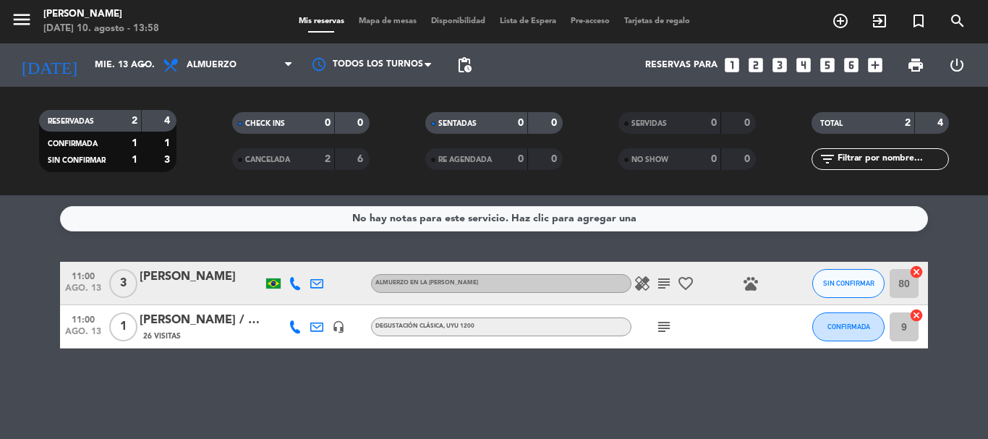
click at [666, 285] on icon "subject" at bounding box center [663, 283] width 17 height 17
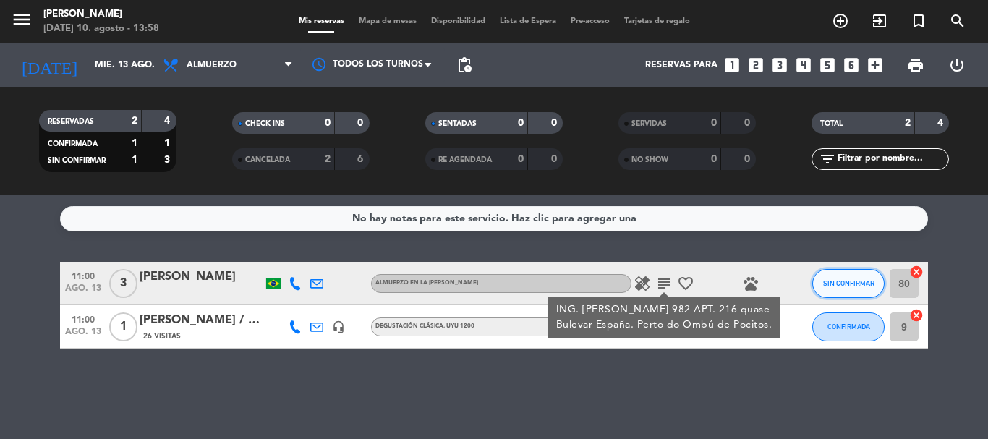
click at [825, 289] on button "SIN CONFIRMAR" at bounding box center [848, 283] width 72 height 29
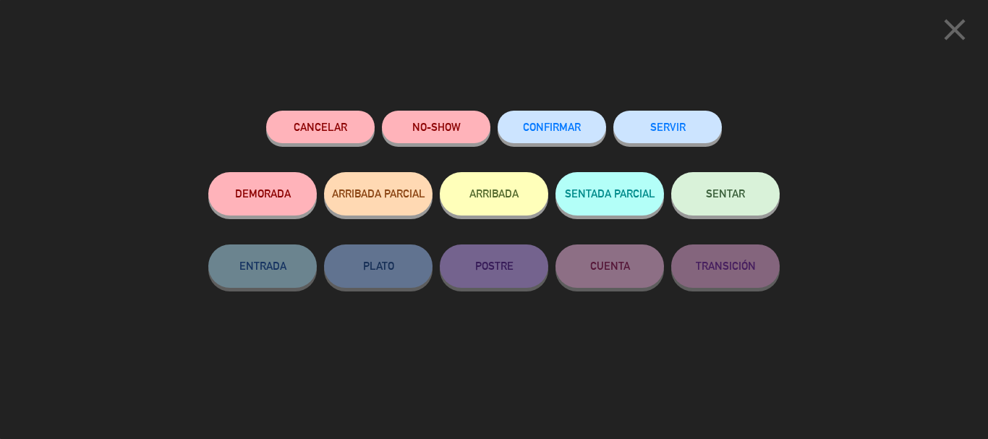
click at [540, 128] on span "CONFIRMAR" at bounding box center [552, 127] width 58 height 12
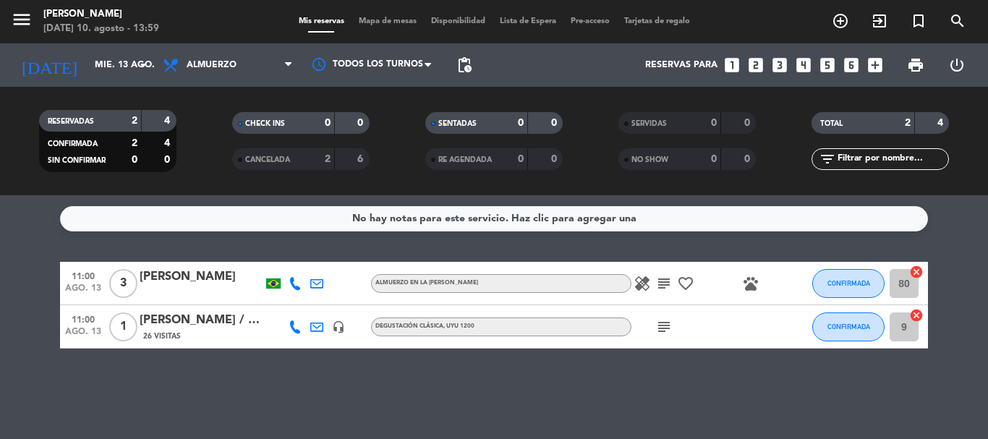
click at [663, 284] on icon "subject" at bounding box center [663, 283] width 17 height 17
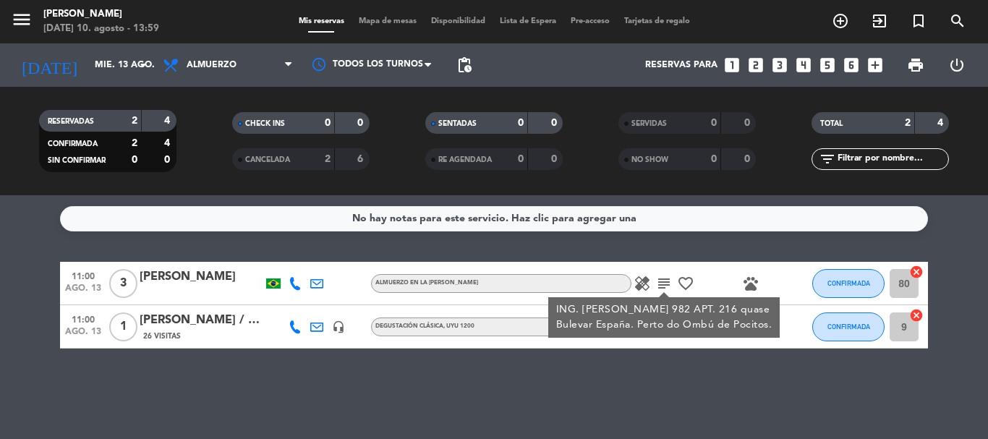
click at [294, 285] on icon at bounding box center [295, 283] width 13 height 13
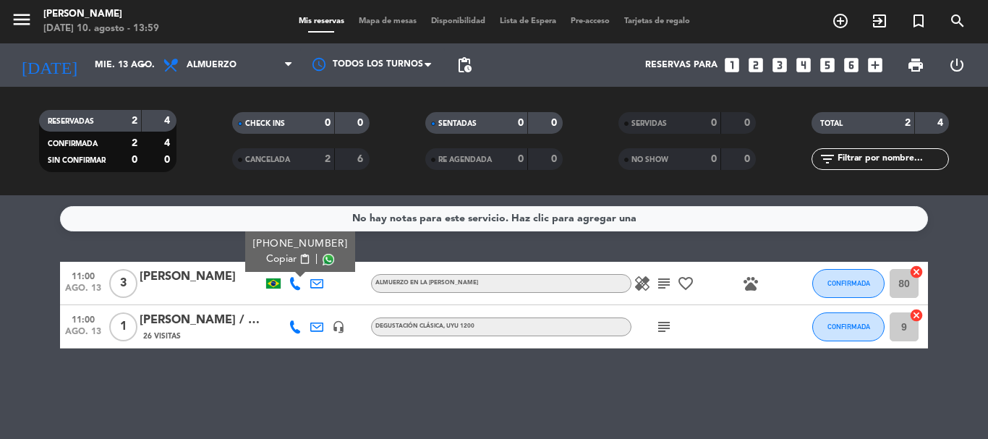
click at [286, 262] on span "Copiar" at bounding box center [281, 259] width 30 height 15
click at [320, 385] on div "No hay notas para este servicio. Haz clic para agregar una 11:00 [DATE] 3 [PERS…" at bounding box center [494, 317] width 988 height 244
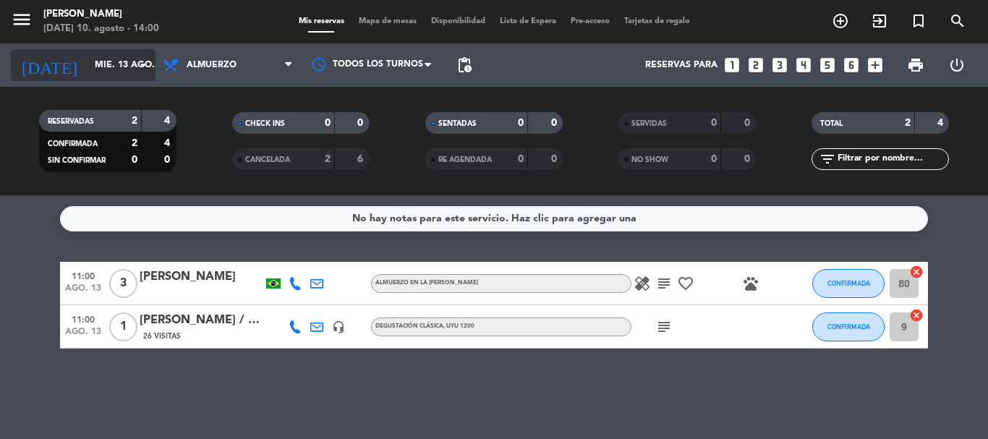
click at [142, 64] on icon "arrow_drop_down" at bounding box center [143, 64] width 17 height 17
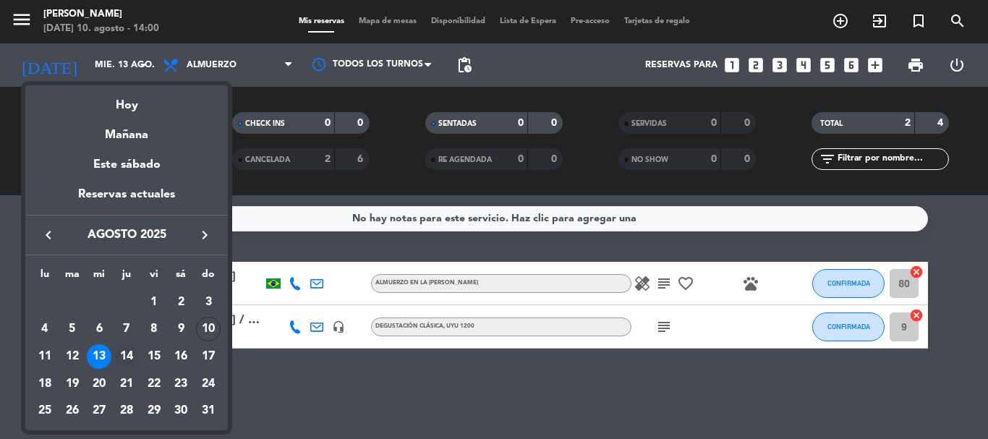
click at [132, 356] on div "14" at bounding box center [126, 356] width 25 height 25
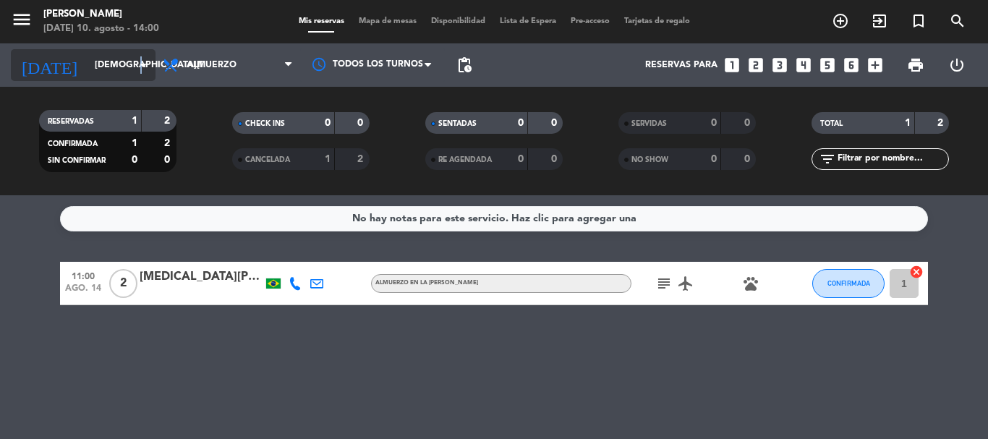
click at [142, 67] on icon "arrow_drop_down" at bounding box center [143, 64] width 17 height 17
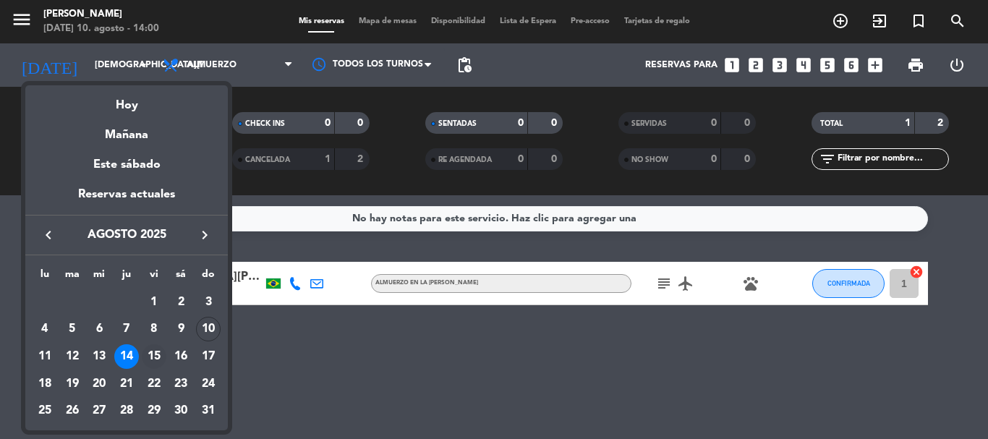
click at [159, 354] on div "15" at bounding box center [154, 356] width 25 height 25
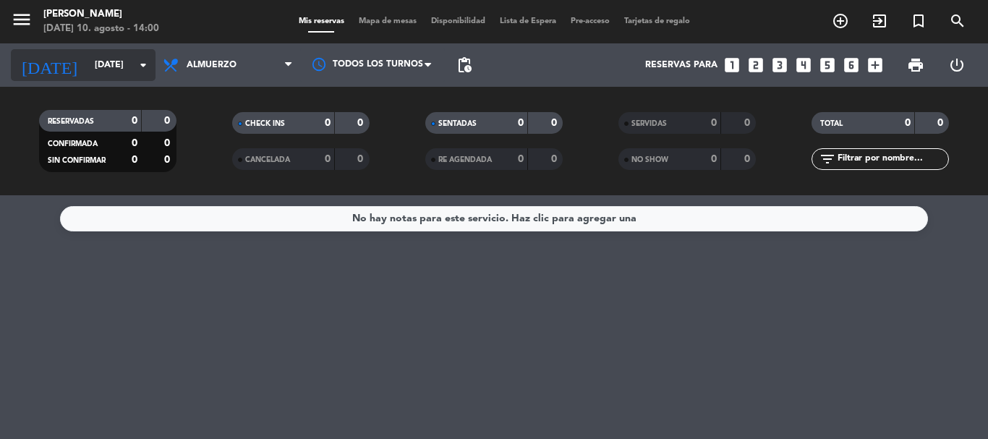
click at [136, 67] on icon "arrow_drop_down" at bounding box center [143, 64] width 17 height 17
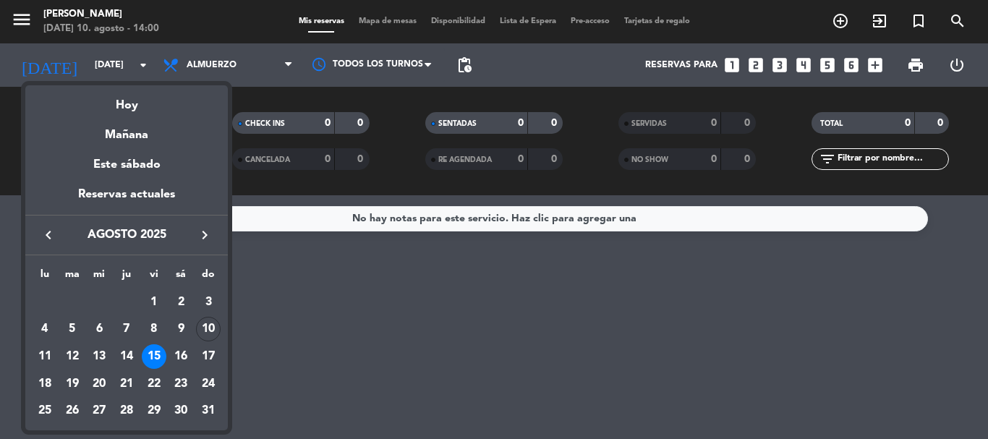
click at [308, 299] on div at bounding box center [494, 219] width 988 height 439
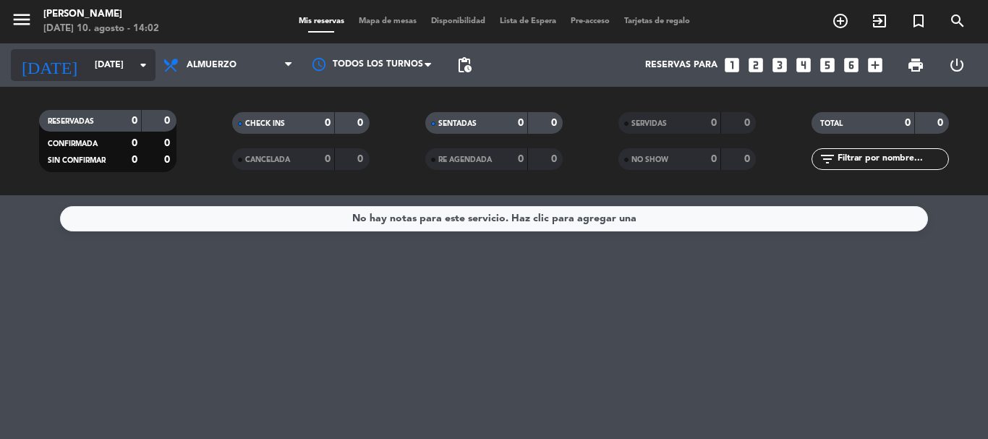
click at [139, 62] on icon "arrow_drop_down" at bounding box center [143, 64] width 17 height 17
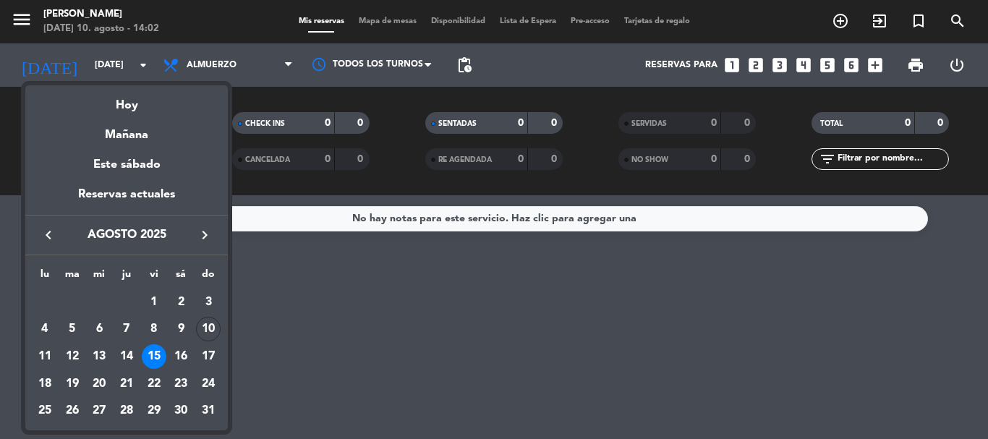
drag, startPoint x: 102, startPoint y: 357, endPoint x: 237, endPoint y: 400, distance: 141.8
click at [103, 357] on div "13" at bounding box center [99, 356] width 25 height 25
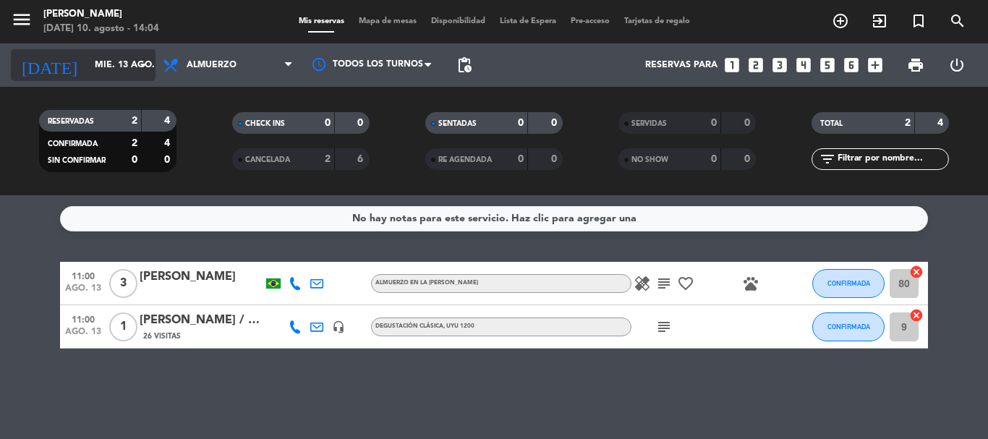
click at [138, 65] on icon "arrow_drop_down" at bounding box center [143, 64] width 17 height 17
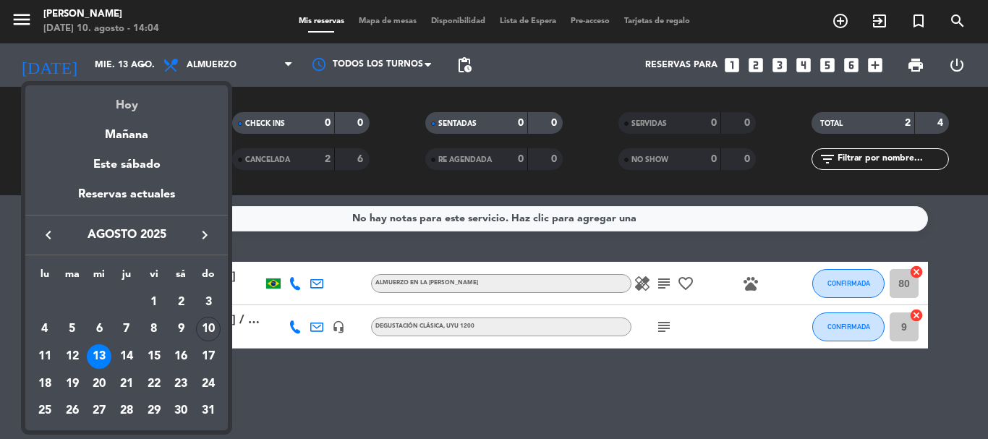
click at [129, 103] on div "Hoy" at bounding box center [126, 100] width 203 height 30
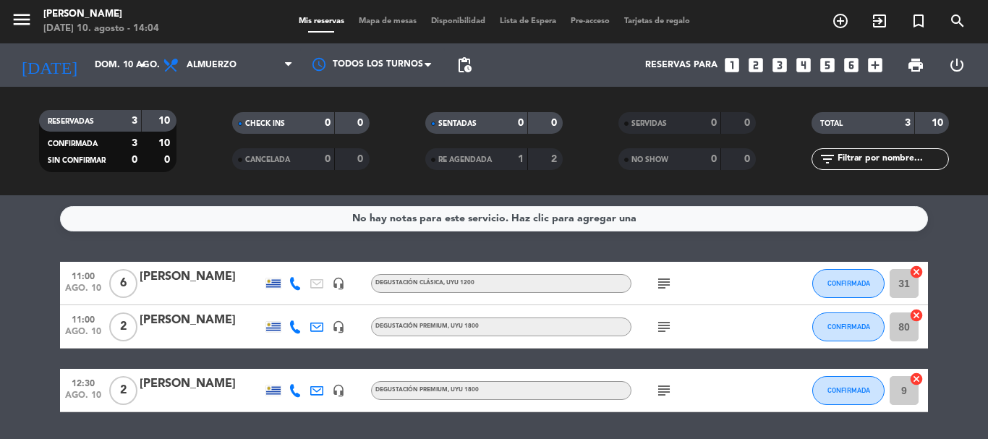
click at [666, 322] on icon "subject" at bounding box center [663, 326] width 17 height 17
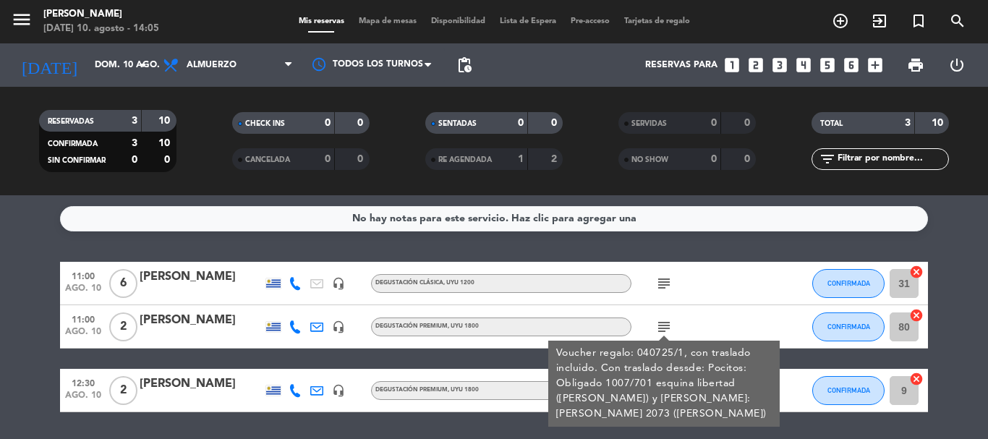
click at [715, 318] on div "subject Voucher regalo: 040725/1, con traslado incluido. Con traslado dessde: P…" at bounding box center [696, 326] width 130 height 43
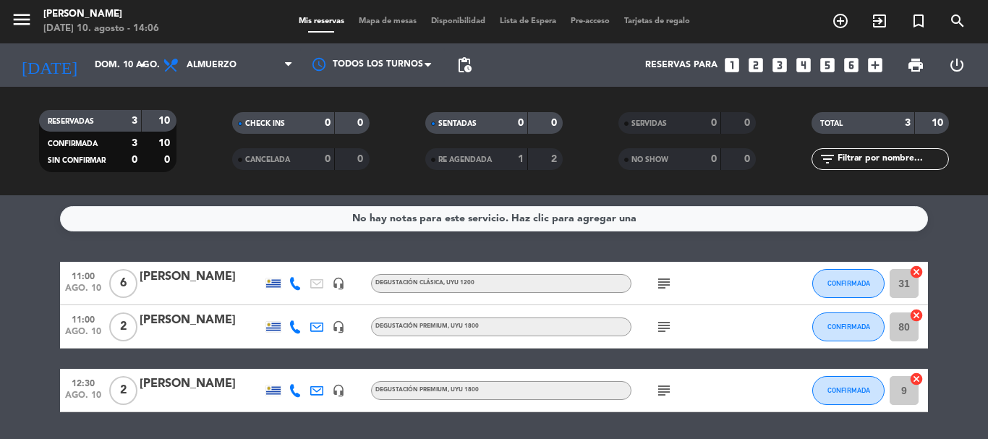
click at [660, 285] on icon "subject" at bounding box center [663, 283] width 17 height 17
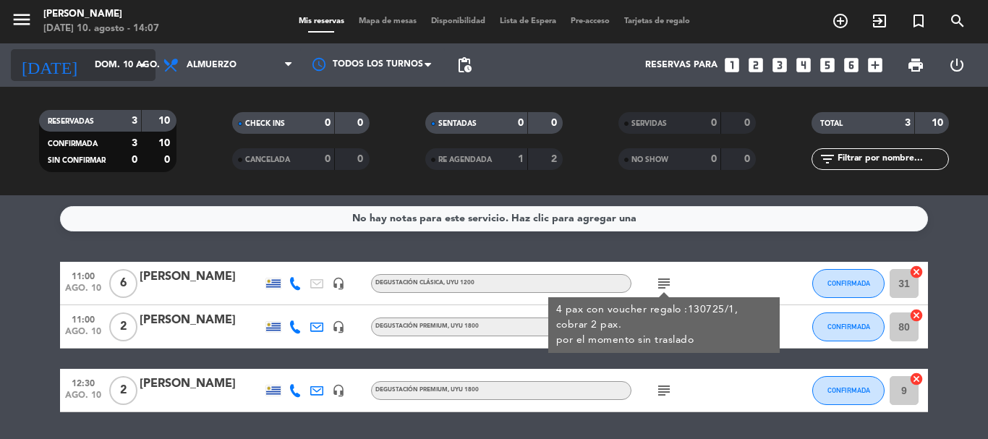
click at [142, 65] on icon "arrow_drop_down" at bounding box center [143, 64] width 17 height 17
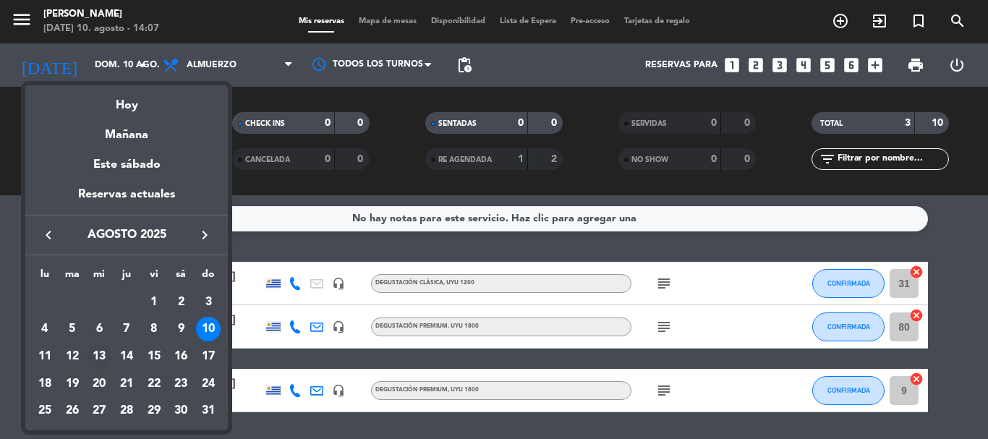
click at [100, 359] on div "13" at bounding box center [99, 356] width 25 height 25
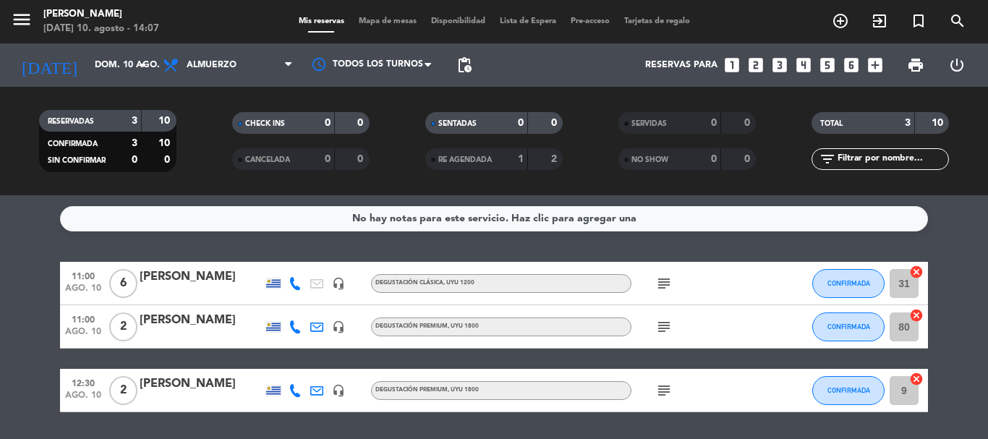
type input "mié. 13 ago."
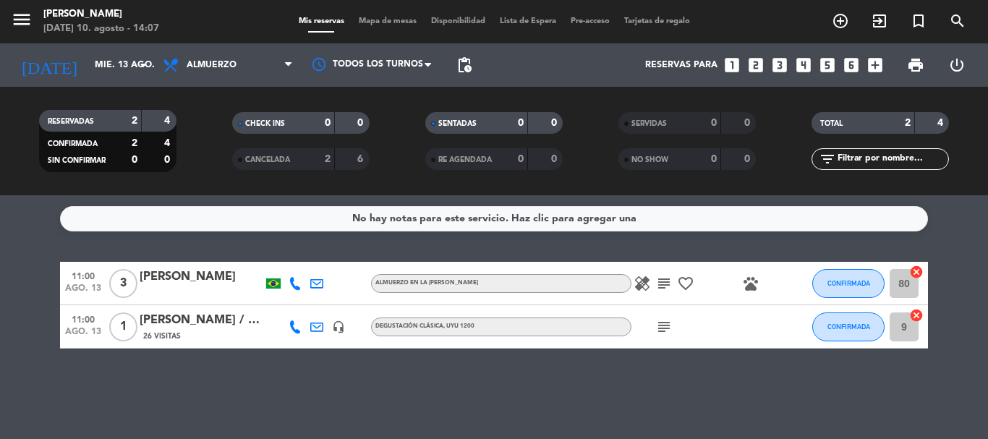
click at [665, 283] on icon "subject" at bounding box center [663, 283] width 17 height 17
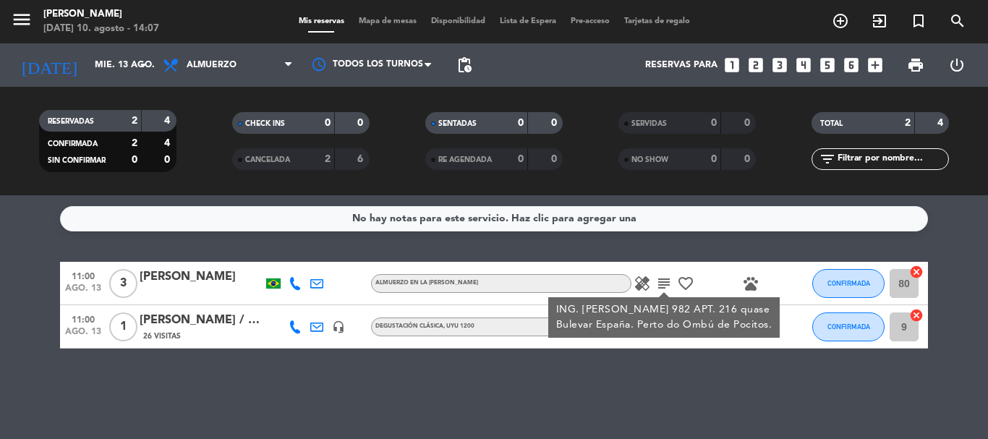
click at [773, 380] on div "No hay notas para este servicio. Haz clic para agregar una 11:00 [DATE] 3 [PERS…" at bounding box center [494, 317] width 988 height 244
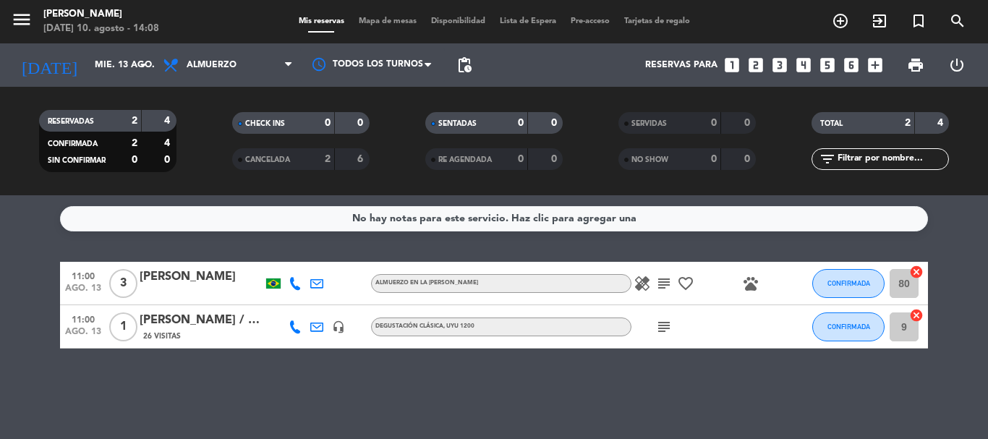
click at [205, 286] on div "[PERSON_NAME]" at bounding box center [201, 277] width 123 height 19
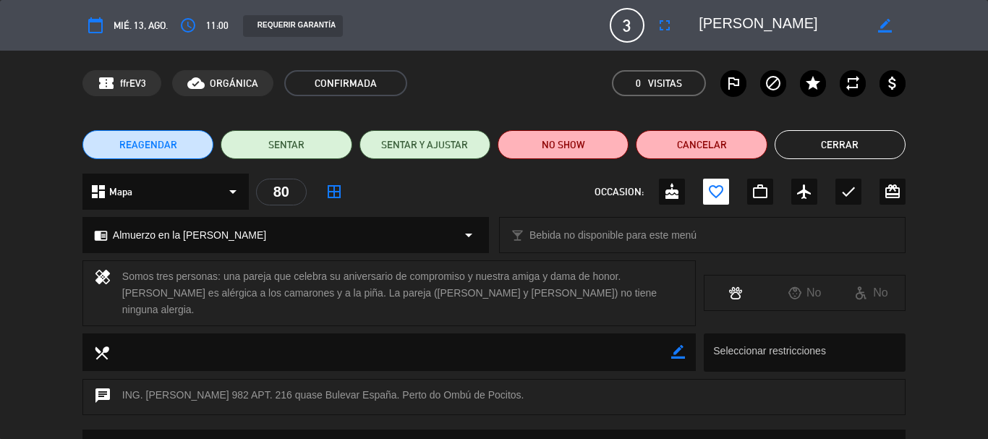
scroll to position [72, 0]
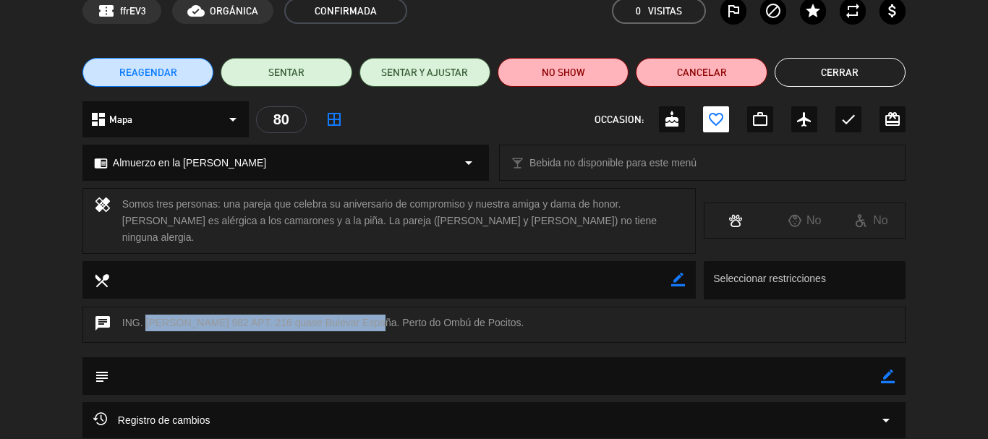
drag, startPoint x: 145, startPoint y: 306, endPoint x: 372, endPoint y: 323, distance: 227.8
click at [369, 310] on div "chat ING. [PERSON_NAME] 982 APT. 216 quase Bulevar España. Perto do Ombú de Poc…" at bounding box center [493, 325] width 823 height 36
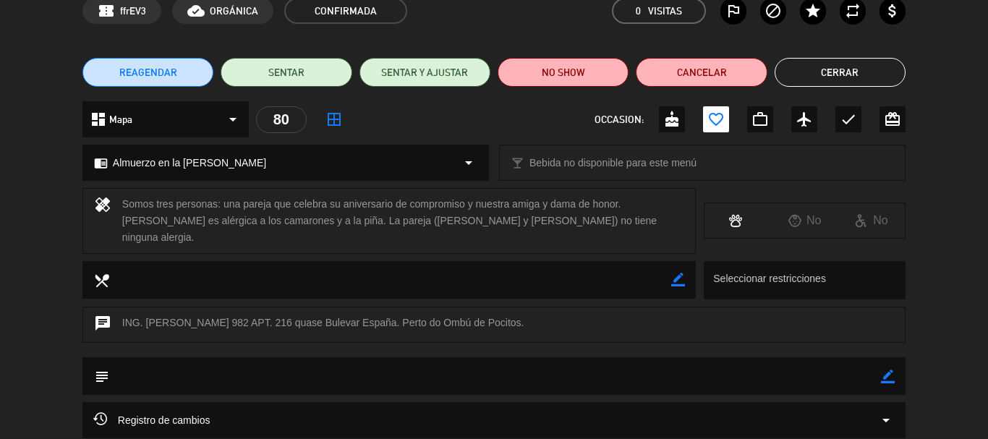
click at [444, 321] on div "chat ING. [PERSON_NAME] 982 APT. 216 quase Bulevar España. Perto do Ombú de Poc…" at bounding box center [493, 325] width 823 height 36
